Goal: Information Seeking & Learning: Learn about a topic

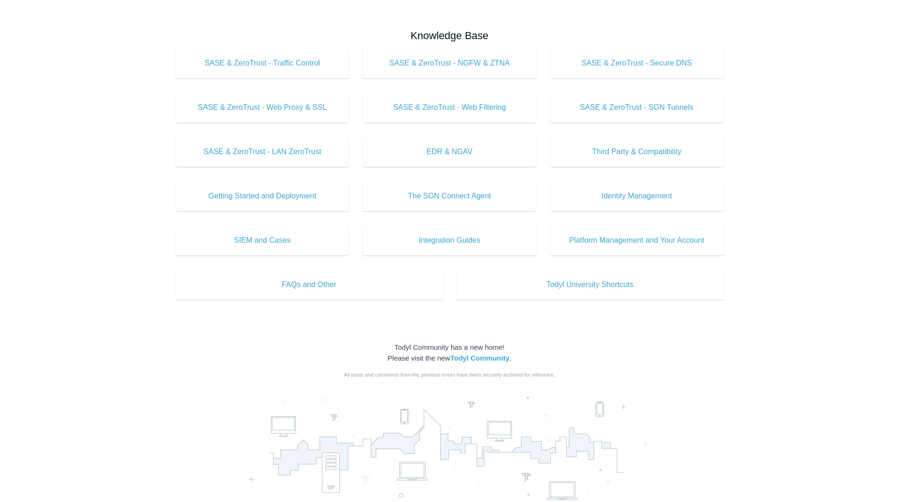
scroll to position [330, 0]
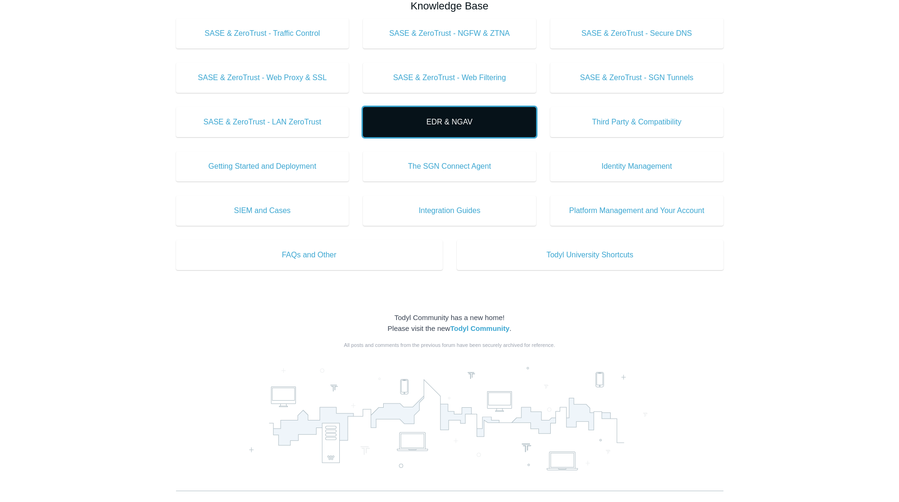
click at [461, 123] on span "EDR & NGAV" at bounding box center [449, 122] width 145 height 11
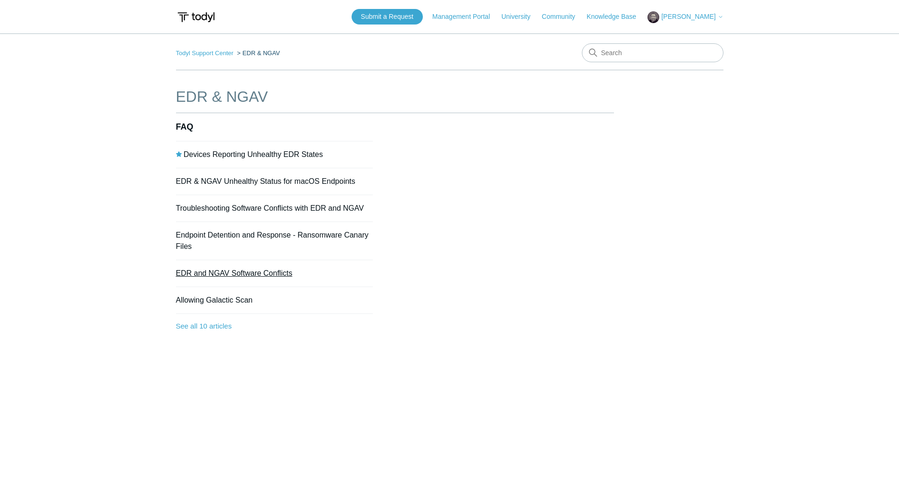
click at [257, 270] on link "EDR and NGAV Software Conflicts" at bounding box center [234, 273] width 117 height 8
click at [273, 210] on link "Troubleshooting Software Conflicts with EDR and NGAV" at bounding box center [270, 208] width 188 height 8
click at [210, 323] on link "See all 10 articles" at bounding box center [274, 326] width 197 height 25
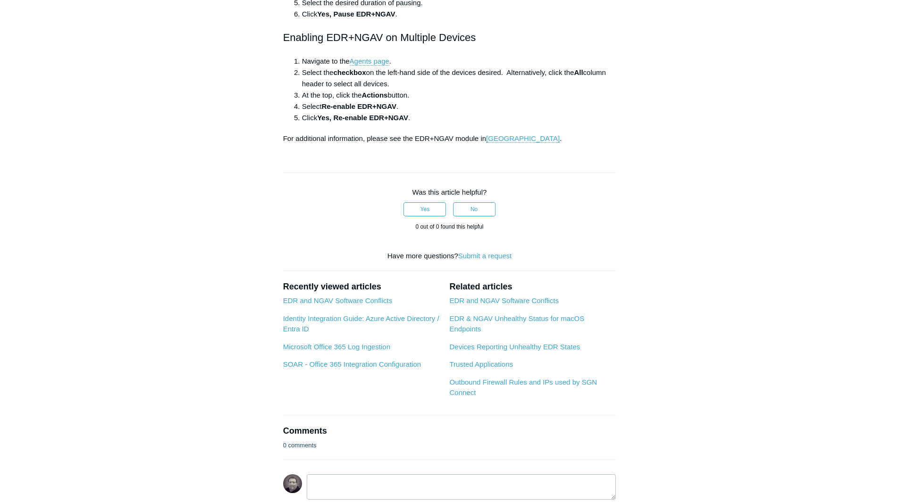
scroll to position [708, 0]
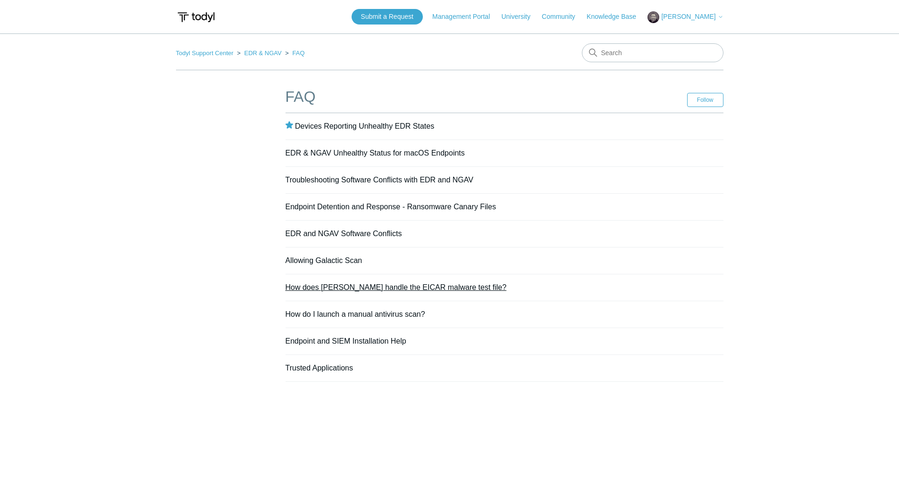
click at [381, 286] on link "How does [PERSON_NAME] handle the EICAR malware test file?" at bounding box center [395, 288] width 221 height 8
click at [378, 313] on link "How do I launch a manual antivirus scan?" at bounding box center [355, 314] width 140 height 8
click at [360, 343] on link "Endpoint and SIEM Installation Help" at bounding box center [345, 341] width 121 height 8
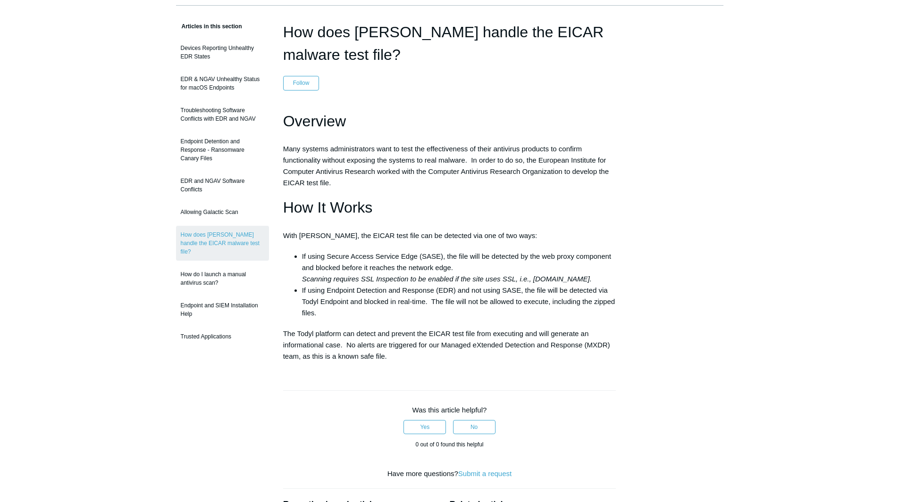
scroll to position [94, 0]
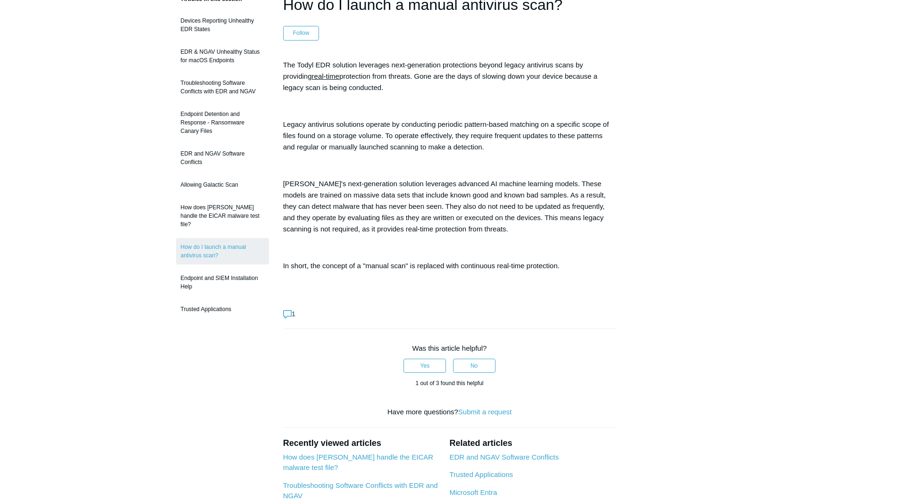
scroll to position [94, 0]
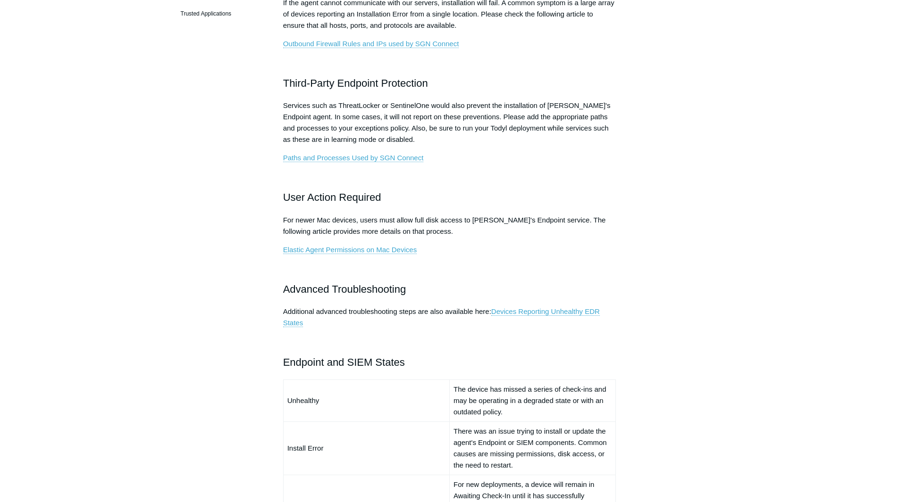
scroll to position [330, 0]
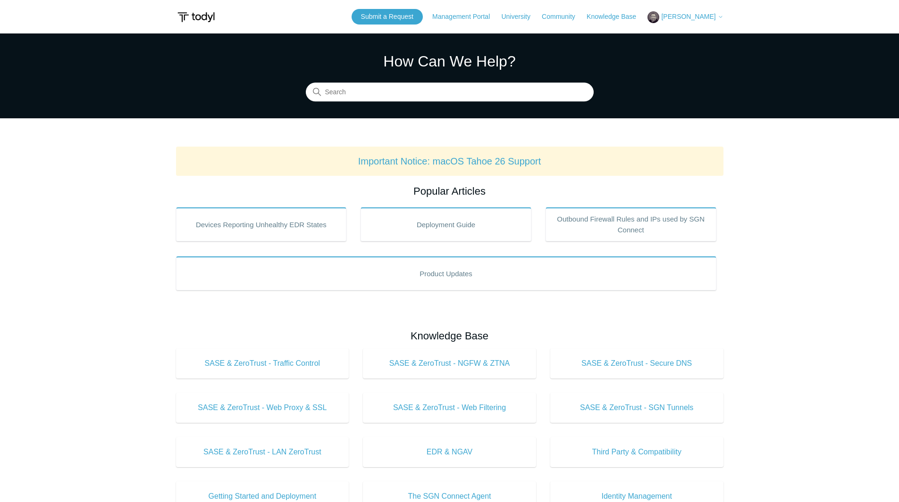
scroll to position [330, 0]
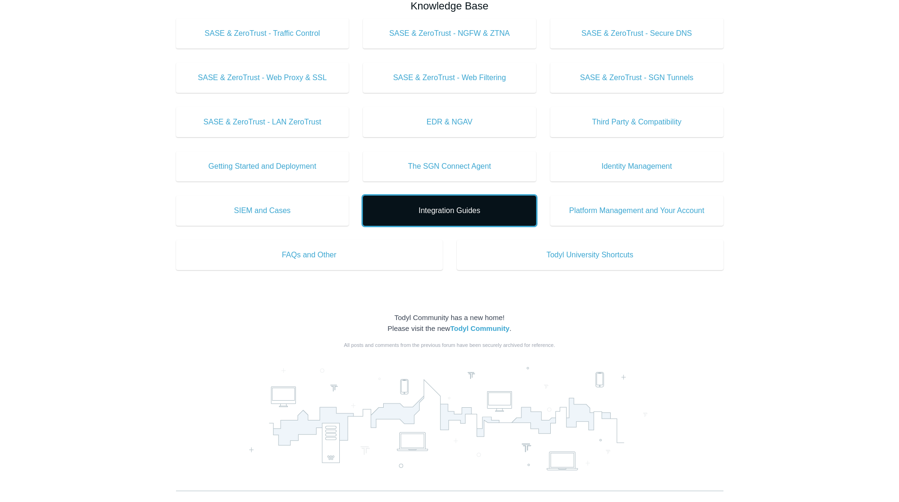
click at [450, 209] on span "Integration Guides" at bounding box center [449, 210] width 145 height 11
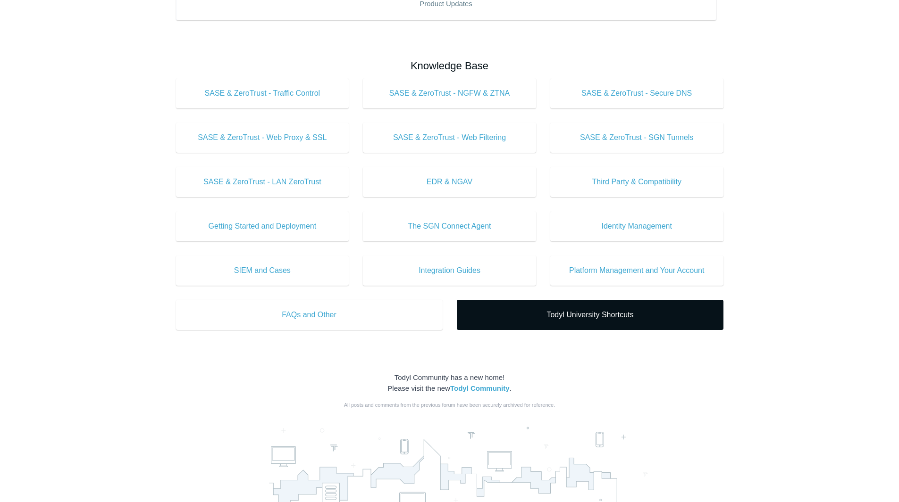
scroll to position [283, 0]
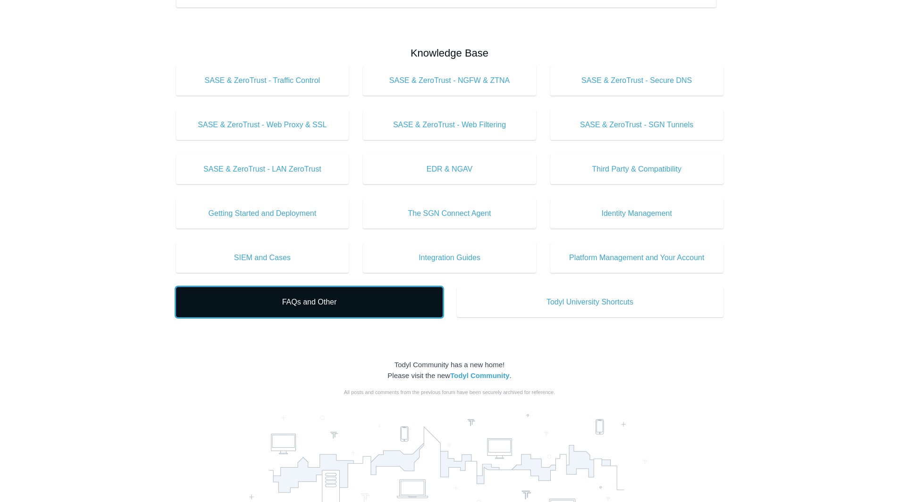
click at [326, 298] on span "FAQs and Other" at bounding box center [309, 302] width 238 height 11
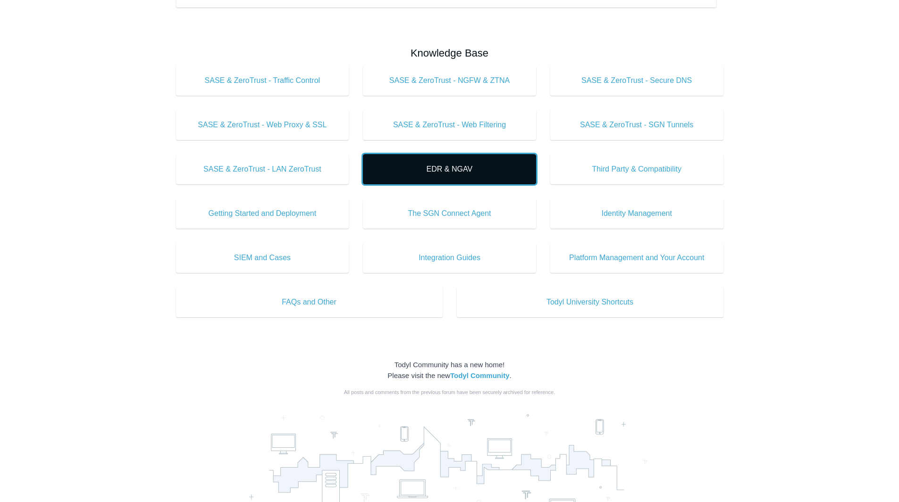
click at [438, 173] on span "EDR & NGAV" at bounding box center [449, 169] width 145 height 11
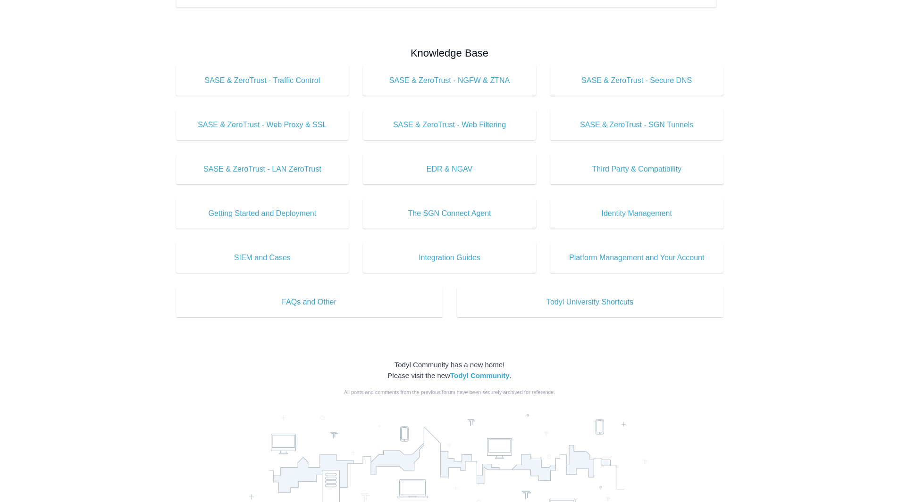
scroll to position [0, 0]
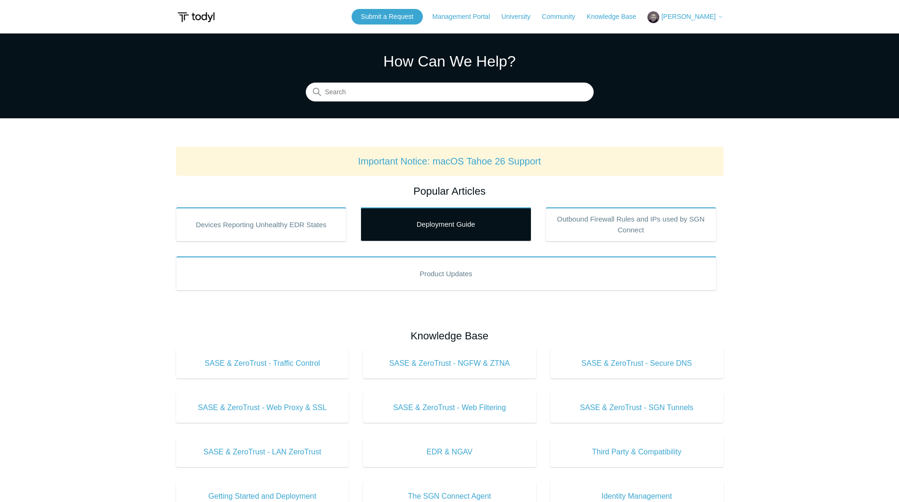
click at [463, 225] on link "Deployment Guide" at bounding box center [445, 225] width 171 height 34
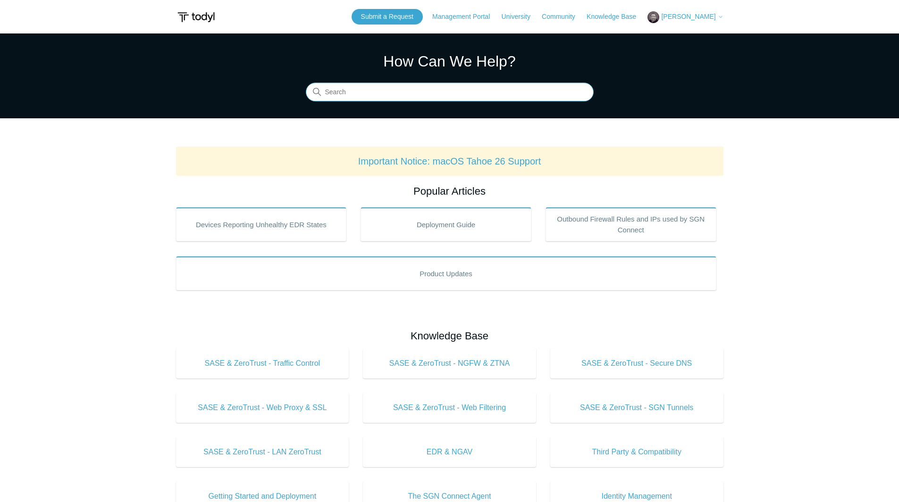
click at [399, 88] on input "Search" at bounding box center [450, 92] width 288 height 19
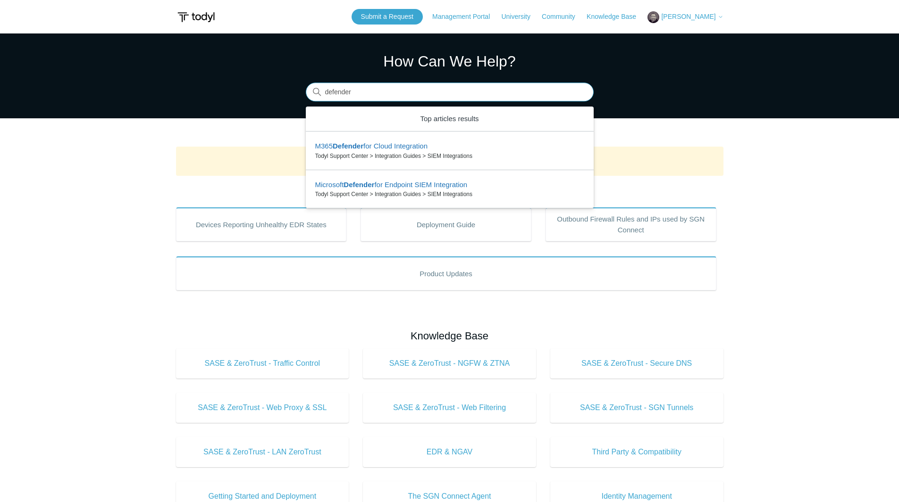
type input "defender"
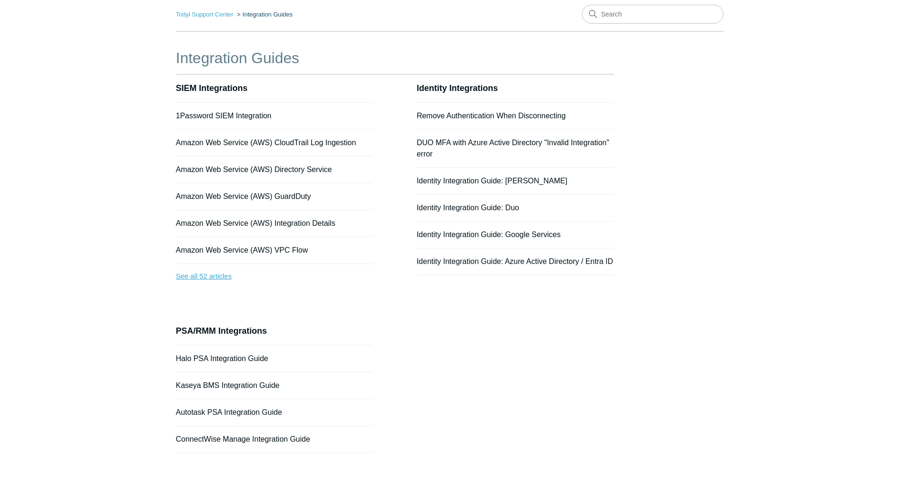
scroll to position [84, 0]
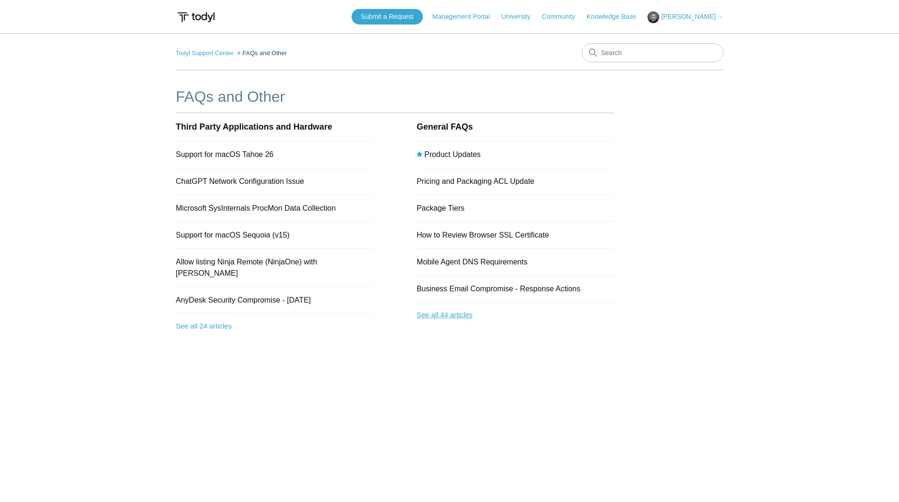
click at [450, 319] on link "See all 44 articles" at bounding box center [515, 315] width 197 height 25
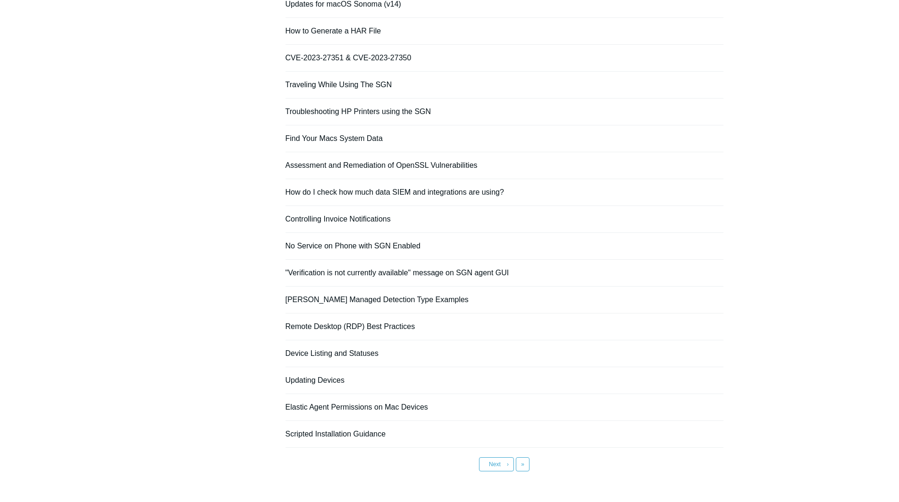
scroll to position [516, 0]
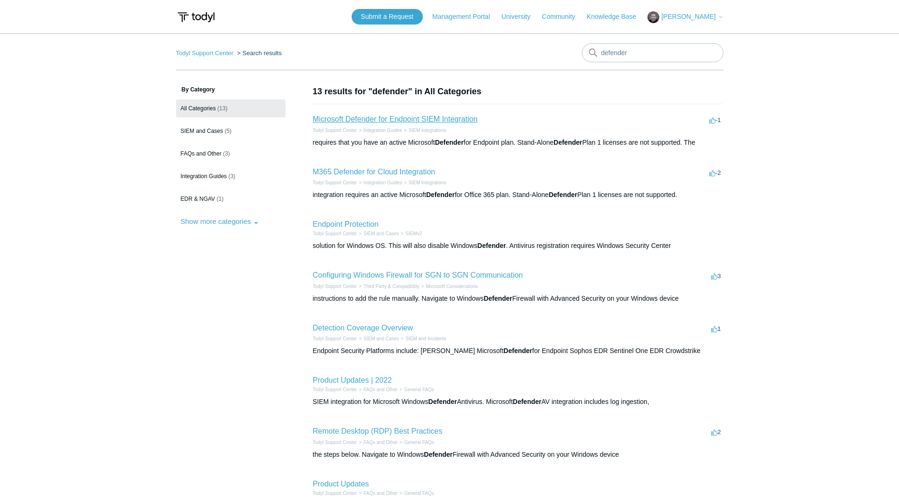
click at [453, 116] on link "Microsoft Defender for Endpoint SIEM Integration" at bounding box center [395, 119] width 165 height 8
click at [369, 223] on link "Endpoint Protection" at bounding box center [346, 224] width 66 height 8
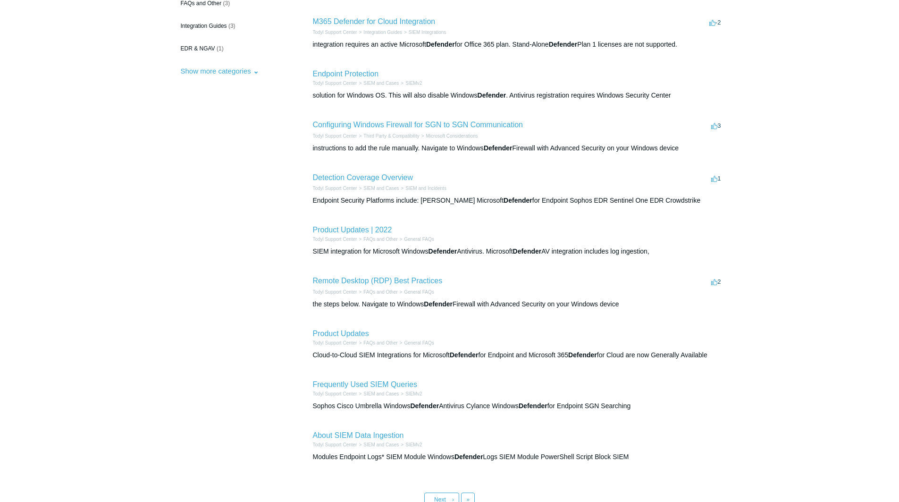
scroll to position [189, 0]
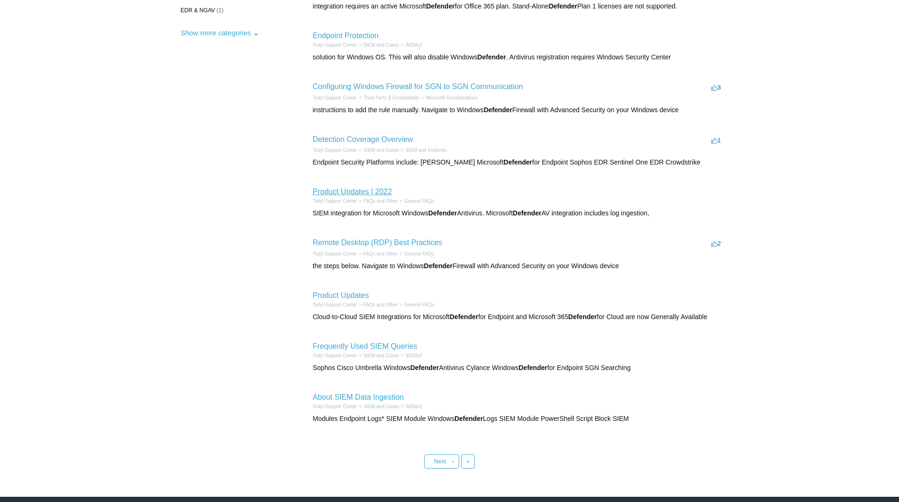
click at [364, 194] on link "Product Updates | 2022" at bounding box center [352, 192] width 79 height 8
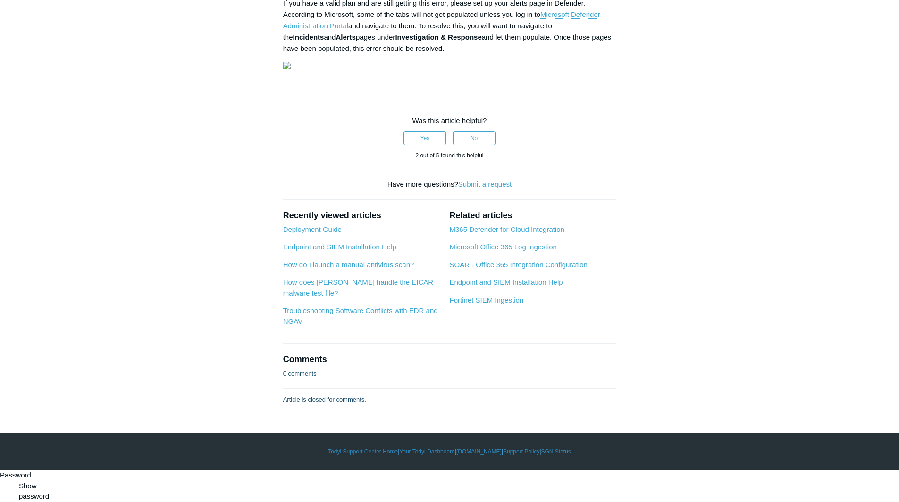
scroll to position [2076, 0]
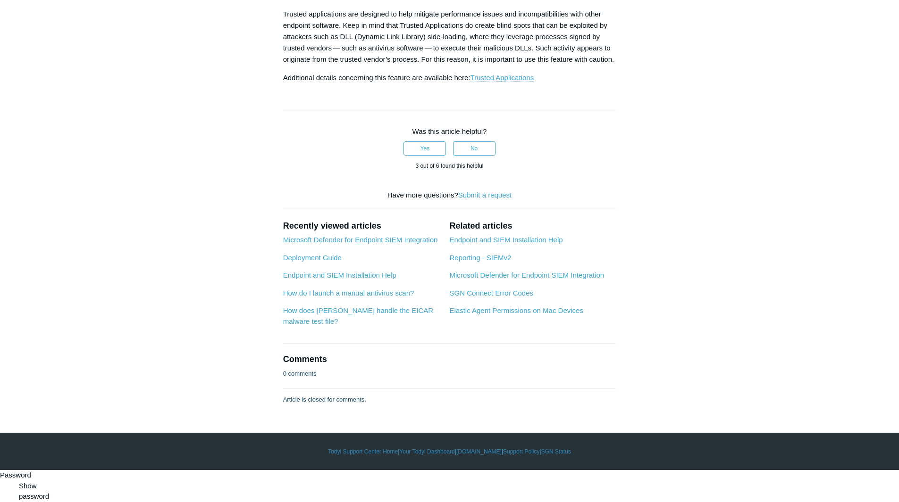
scroll to position [1885, 0]
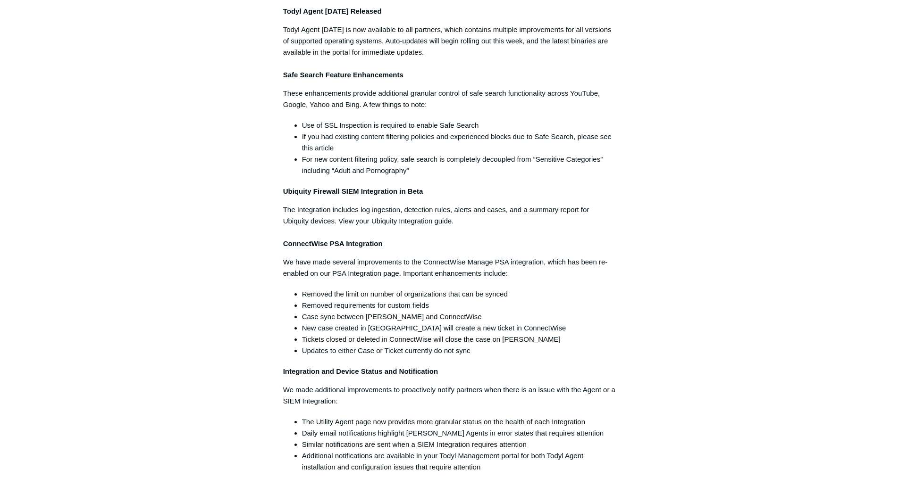
scroll to position [802, 0]
